Goal: Check status: Check status

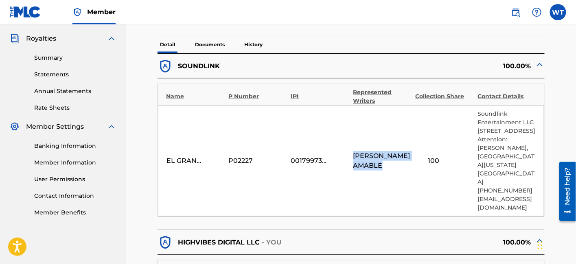
copy span "[PERSON_NAME]"
drag, startPoint x: 384, startPoint y: 164, endPoint x: 353, endPoint y: 149, distance: 34.0
click at [353, 151] on span "[PERSON_NAME]" at bounding box center [382, 161] width 58 height 20
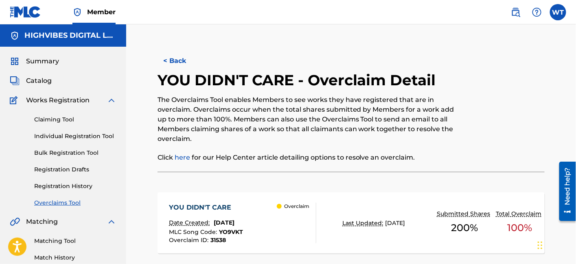
click at [183, 62] on button "< Back" at bounding box center [181, 61] width 49 height 20
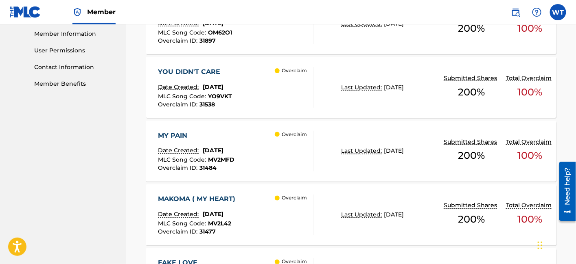
scroll to position [375, 0]
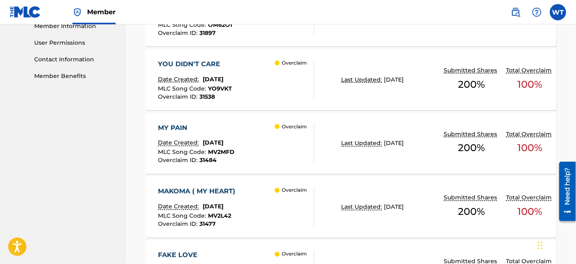
click at [258, 133] on div "MY PAIN Date Created: [DATE] MLC Song Code : MV2MFD Overclaim ID : 31484 Overcl…" at bounding box center [236, 143] width 156 height 41
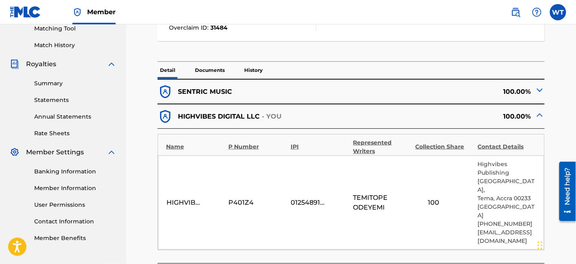
scroll to position [181, 0]
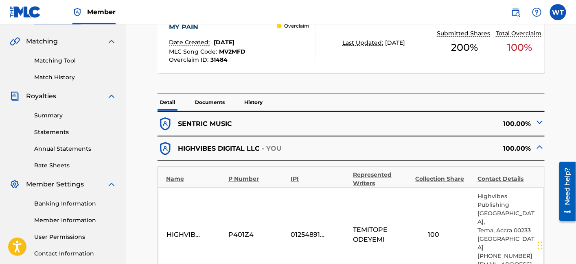
click at [539, 122] on img at bounding box center [539, 123] width 10 height 10
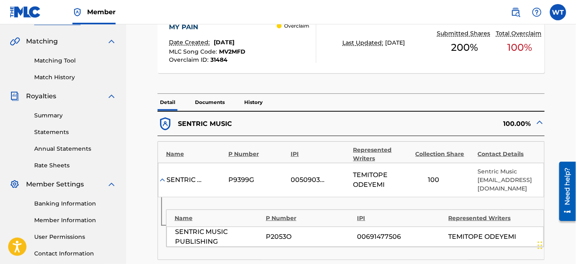
click at [539, 122] on img at bounding box center [539, 123] width 10 height 10
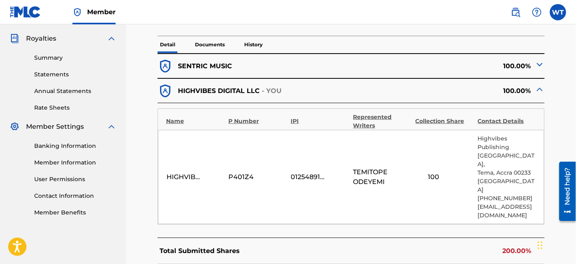
scroll to position [271, 0]
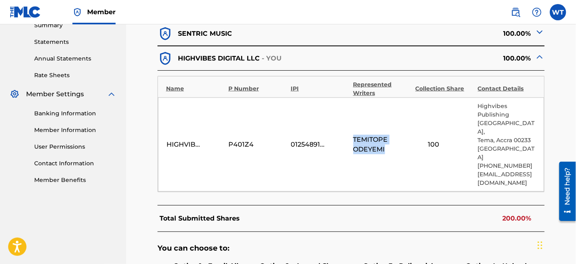
drag, startPoint x: 387, startPoint y: 153, endPoint x: 352, endPoint y: 141, distance: 36.5
click at [352, 141] on div "HIGHVIBES DIGITAL LLC P401Z4 01254891529 [PERSON_NAME] 100 Highvibes Publishing…" at bounding box center [351, 145] width 386 height 94
copy span "[PERSON_NAME]"
click at [132, 228] on div "< Back MY PAIN - Overclaim Detail The Overclaims Tool enables Members to see wo…" at bounding box center [350, 90] width 449 height 632
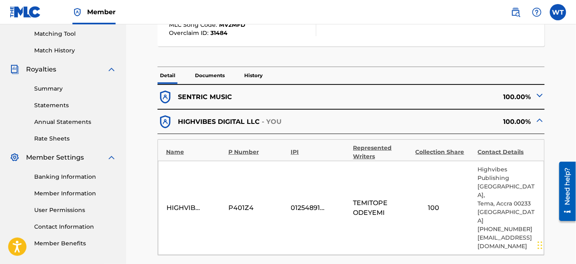
scroll to position [226, 0]
